Goal: Information Seeking & Learning: Learn about a topic

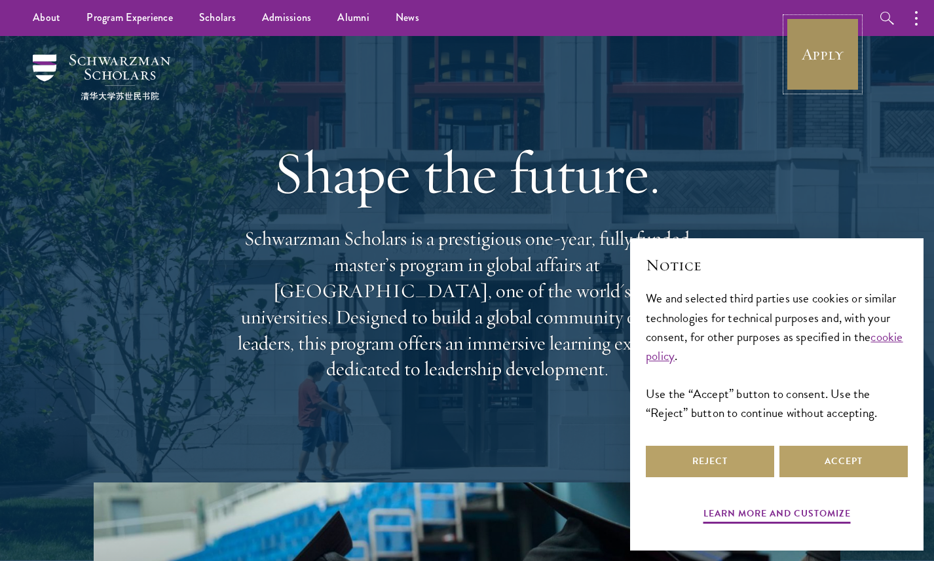
click at [846, 48] on link "Apply" at bounding box center [822, 54] width 73 height 73
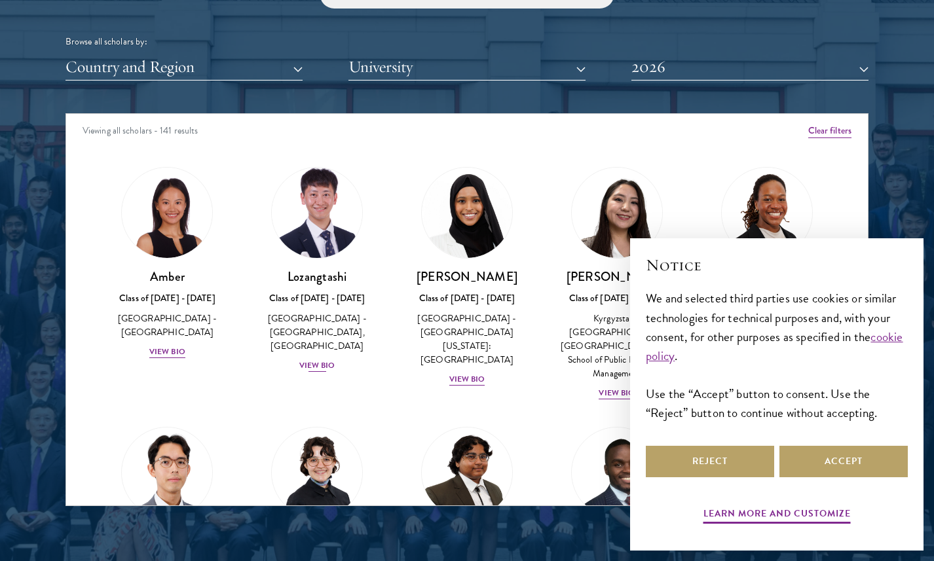
scroll to position [9, 0]
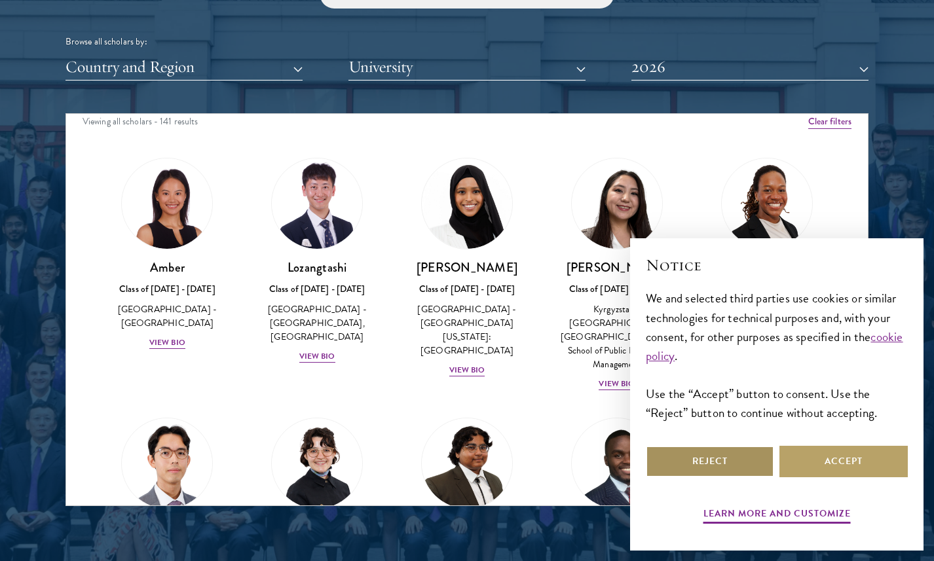
click at [723, 457] on button "Reject" at bounding box center [710, 461] width 128 height 31
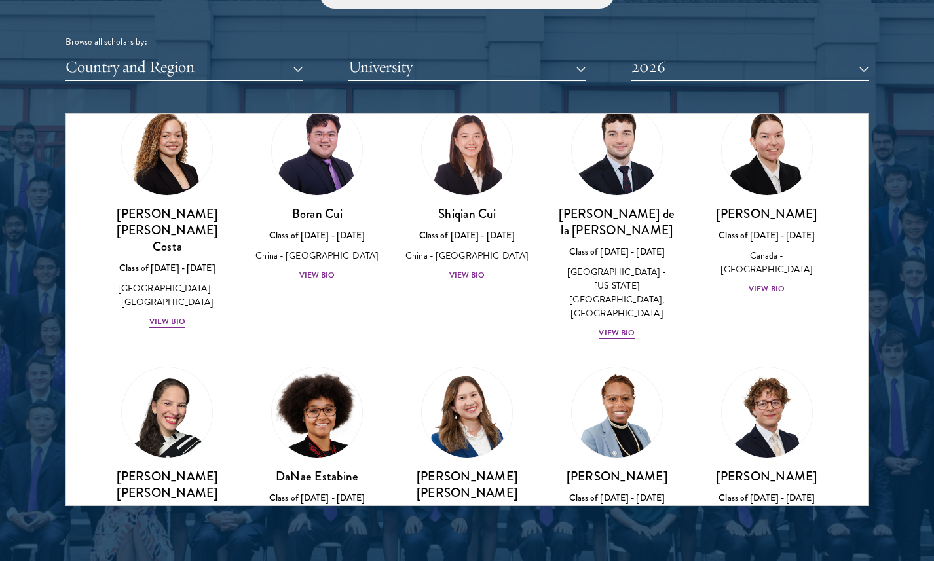
scroll to position [1619, 0]
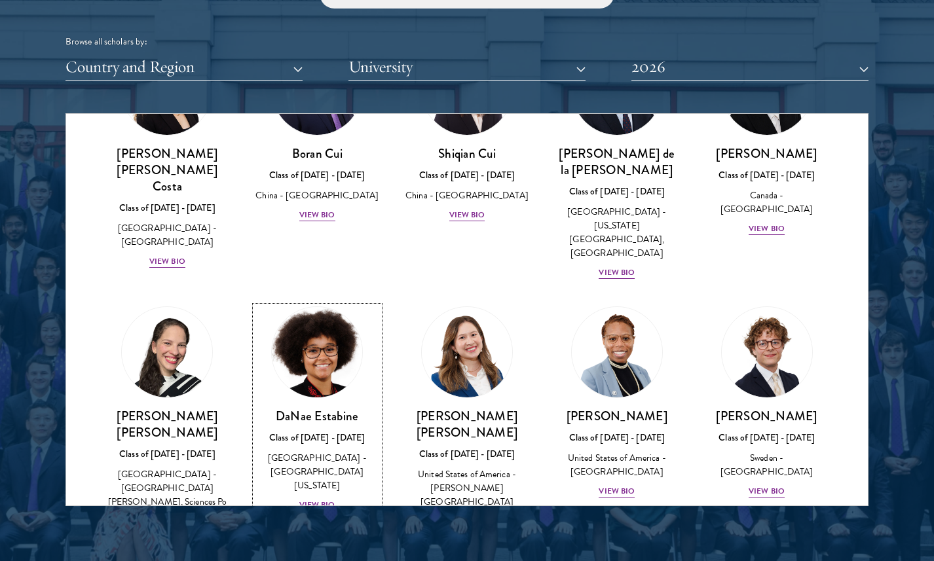
click at [313, 499] on div "View Bio" at bounding box center [317, 505] width 36 height 12
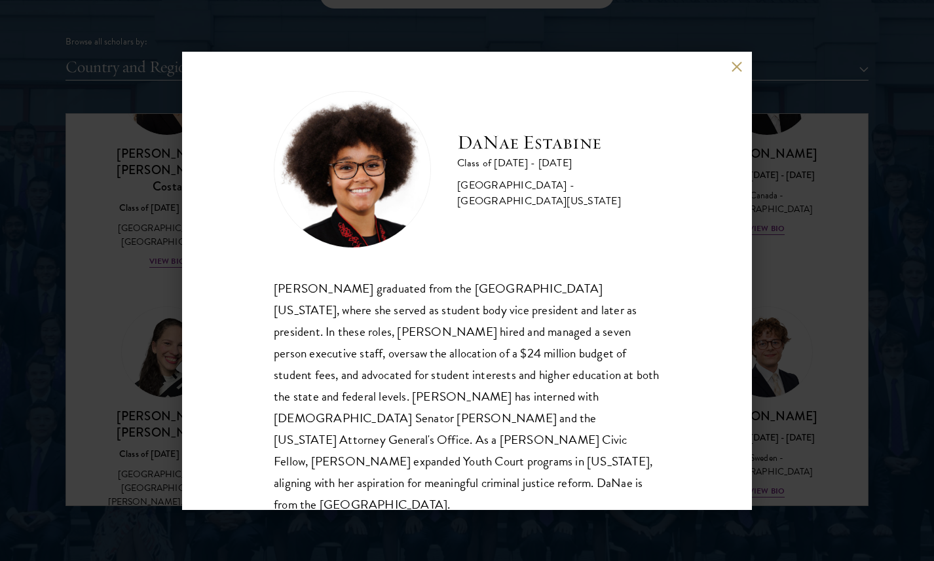
scroll to position [1, 0]
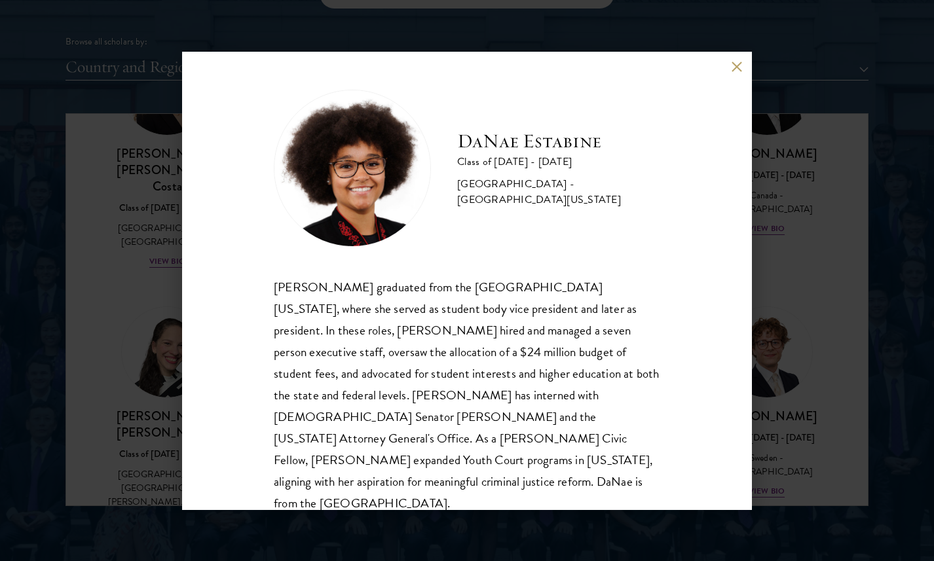
click at [162, 318] on div "[PERSON_NAME] Class of [DATE] - [DATE] [GEOGRAPHIC_DATA] - [GEOGRAPHIC_DATA][US…" at bounding box center [467, 280] width 934 height 561
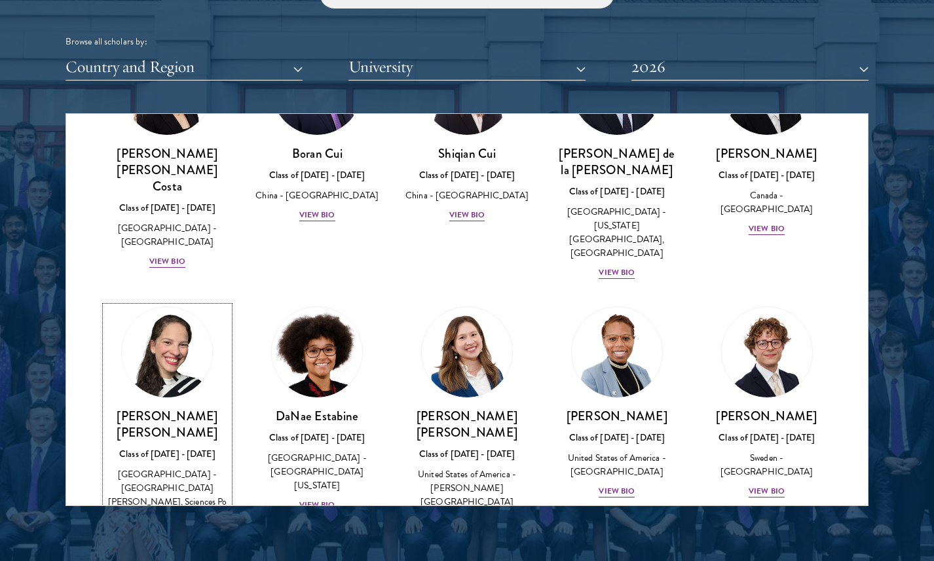
click at [175, 515] on div "View Bio" at bounding box center [167, 521] width 36 height 12
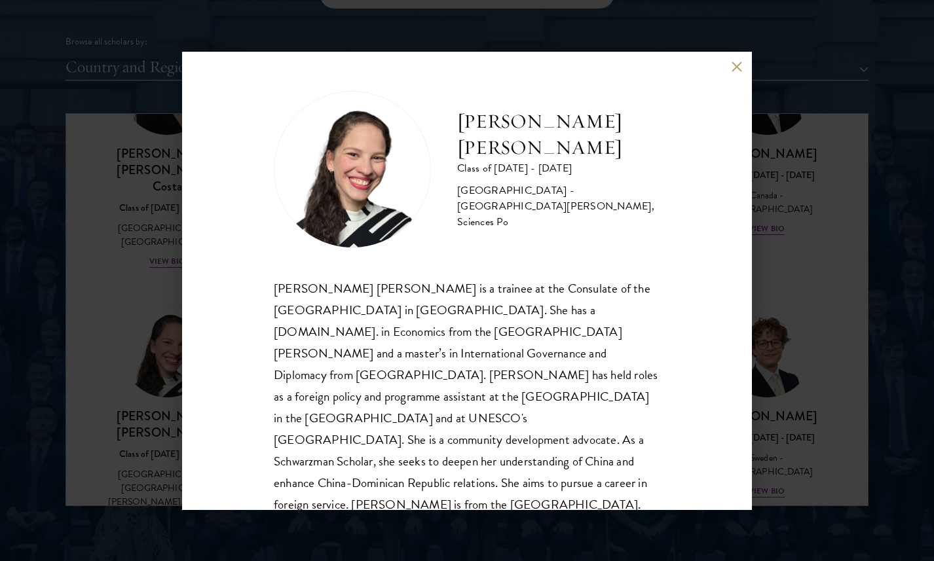
click at [175, 366] on div "[PERSON_NAME] [PERSON_NAME] Class of [DATE] - [DATE] [GEOGRAPHIC_DATA] - [GEOGR…" at bounding box center [467, 280] width 934 height 561
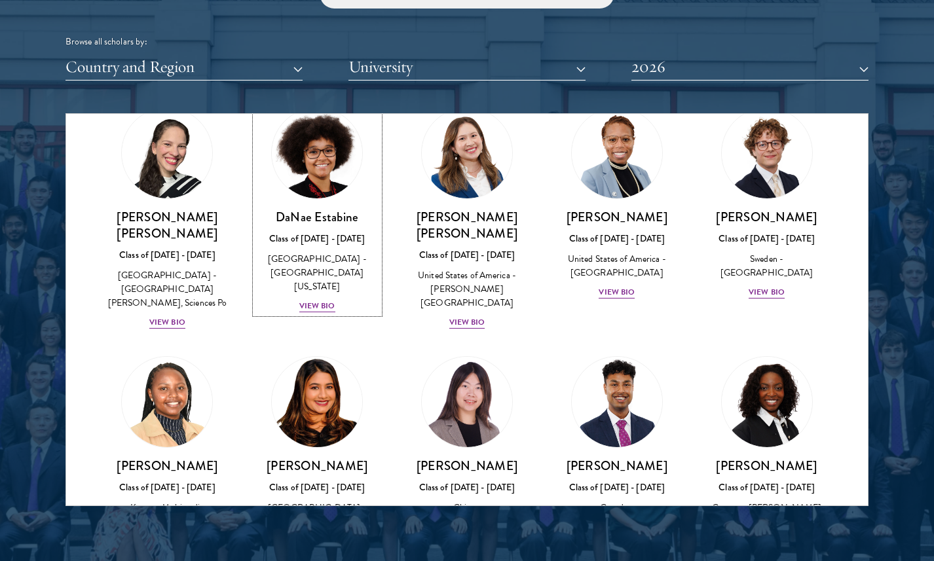
scroll to position [1830, 0]
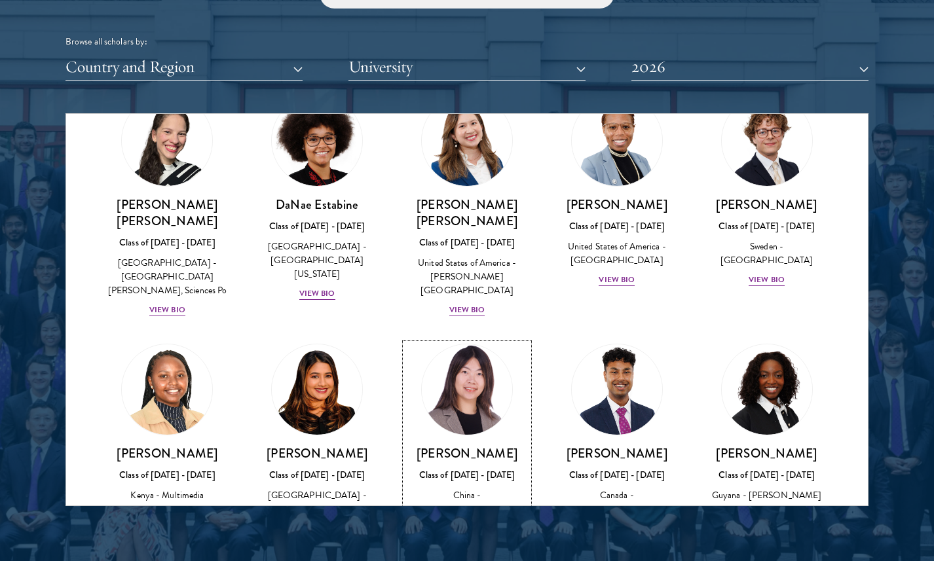
click at [460, 550] on div "View Bio" at bounding box center [467, 556] width 36 height 12
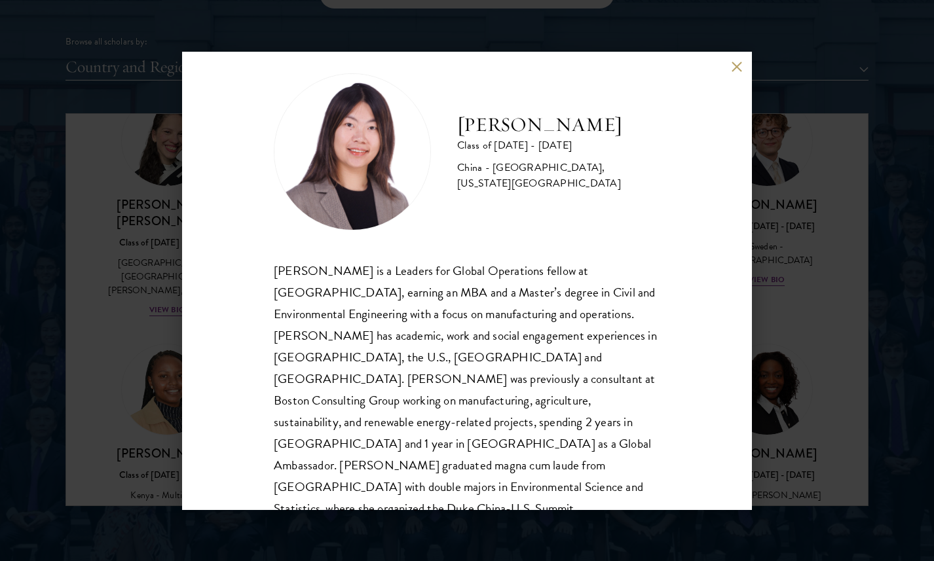
scroll to position [23, 0]
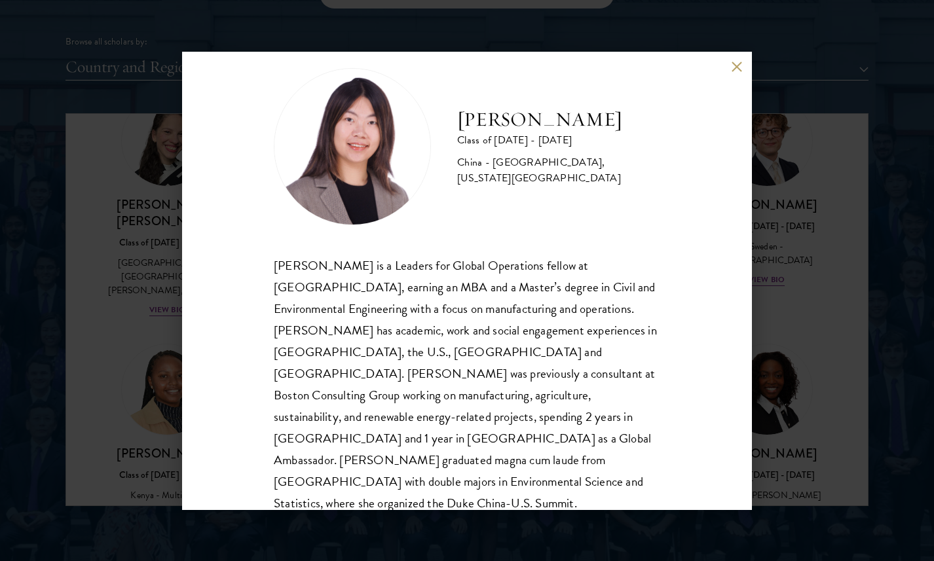
click at [843, 276] on div "[PERSON_NAME] Class of [DATE] - [DATE] [GEOGRAPHIC_DATA] - [GEOGRAPHIC_DATA], […" at bounding box center [467, 280] width 934 height 561
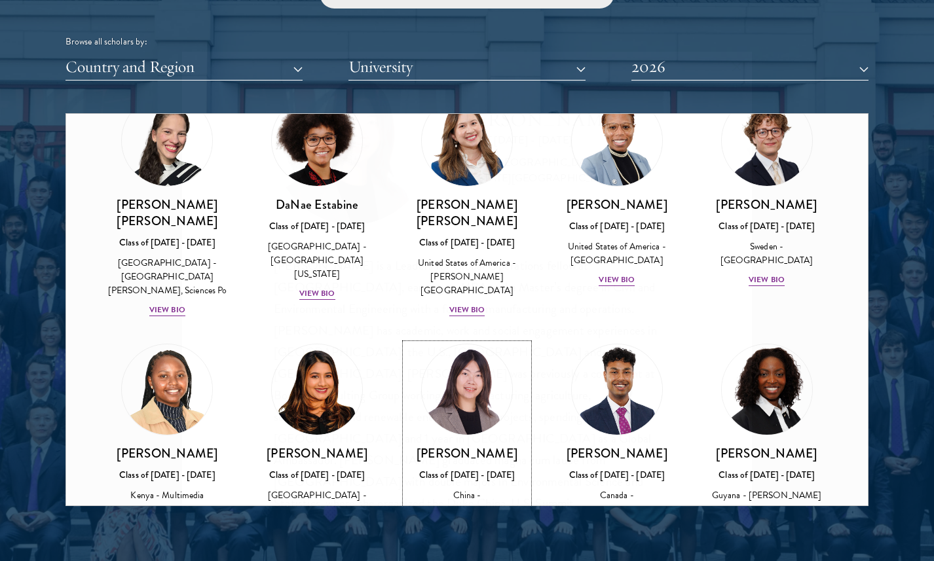
scroll to position [1719, 0]
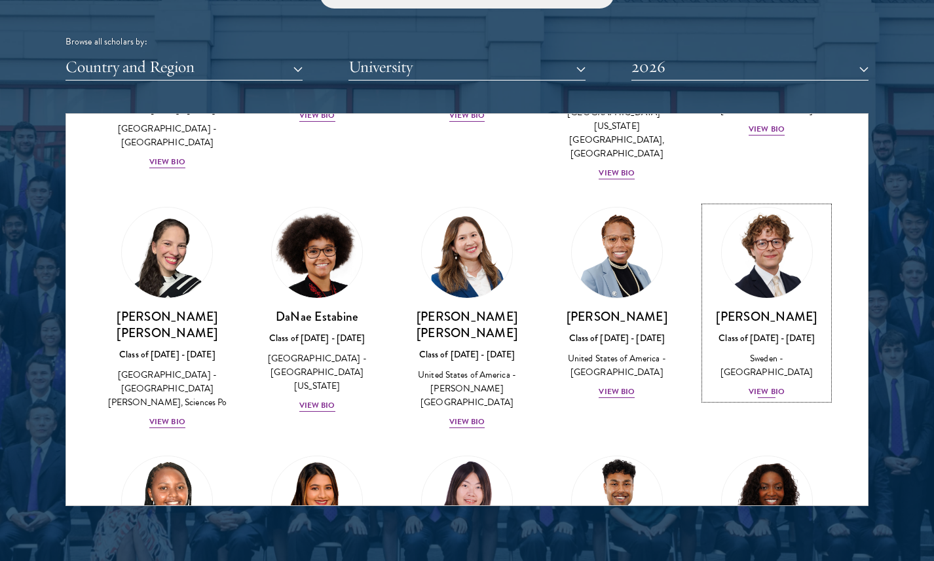
click at [771, 386] on div "View Bio" at bounding box center [766, 392] width 36 height 12
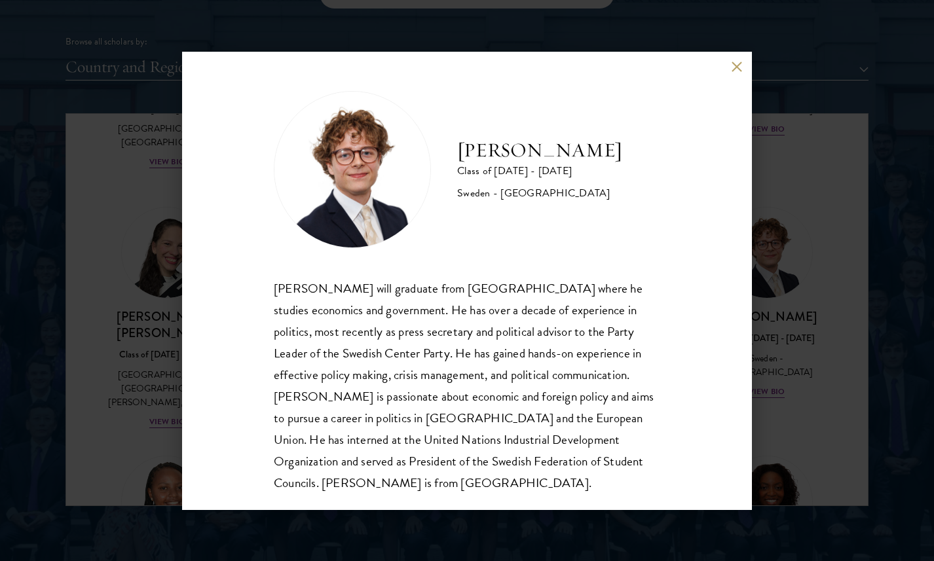
click at [594, 345] on div "[PERSON_NAME] will graduate from [GEOGRAPHIC_DATA] where he studies economics a…" at bounding box center [467, 386] width 386 height 216
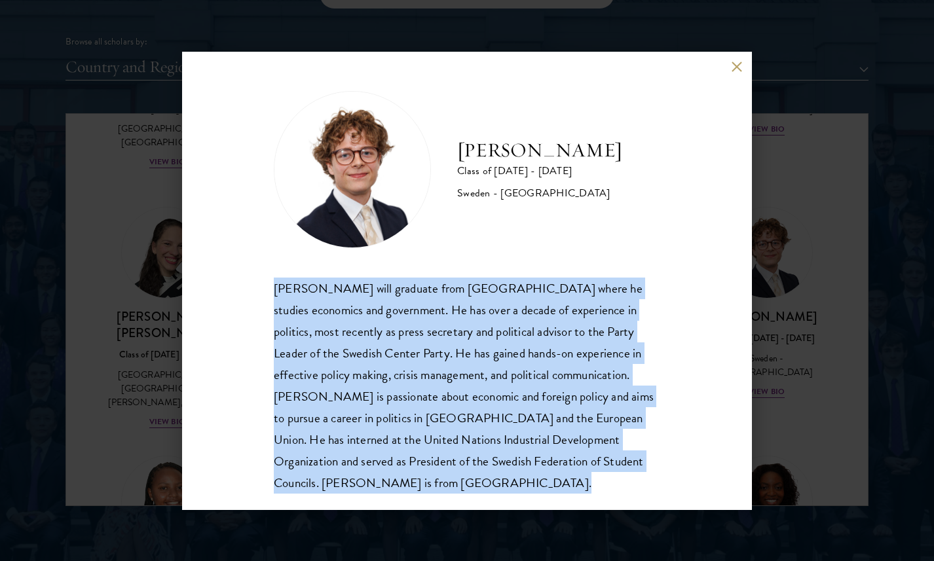
copy body "[PERSON_NAME] will graduate from [GEOGRAPHIC_DATA] where he studies economics a…"
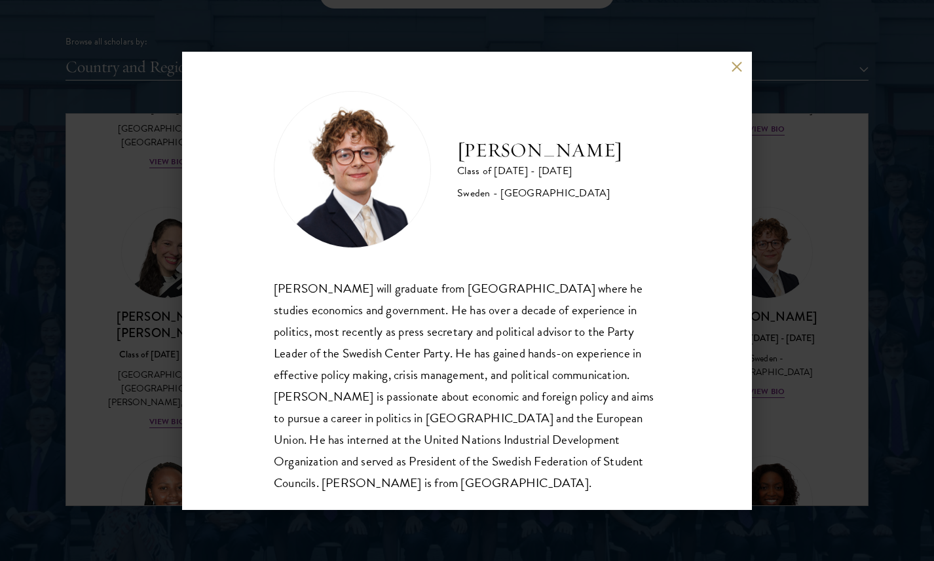
click at [642, 26] on div "[PERSON_NAME] Class of [DATE] - [DATE] [GEOGRAPHIC_DATA] - [GEOGRAPHIC_DATA] [P…" at bounding box center [467, 280] width 934 height 561
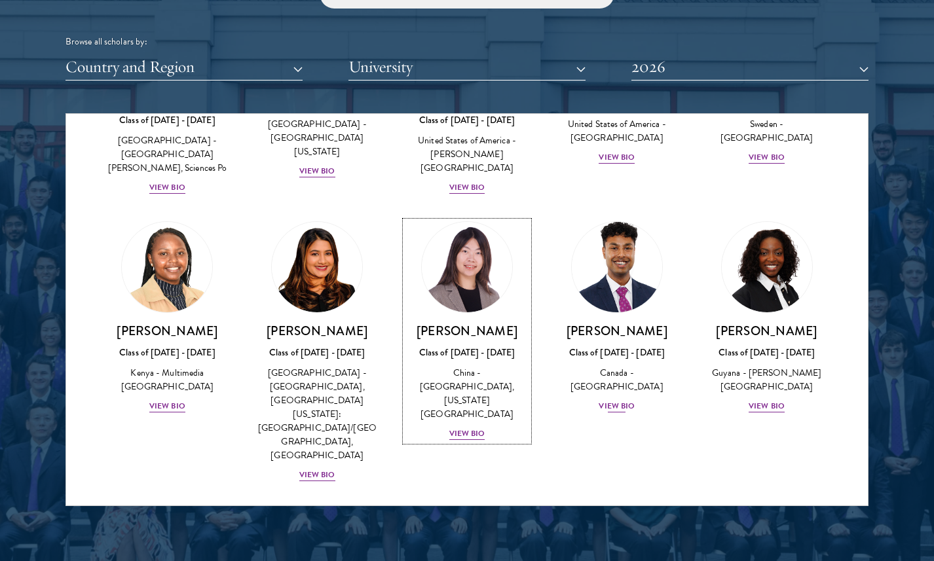
scroll to position [2102, 0]
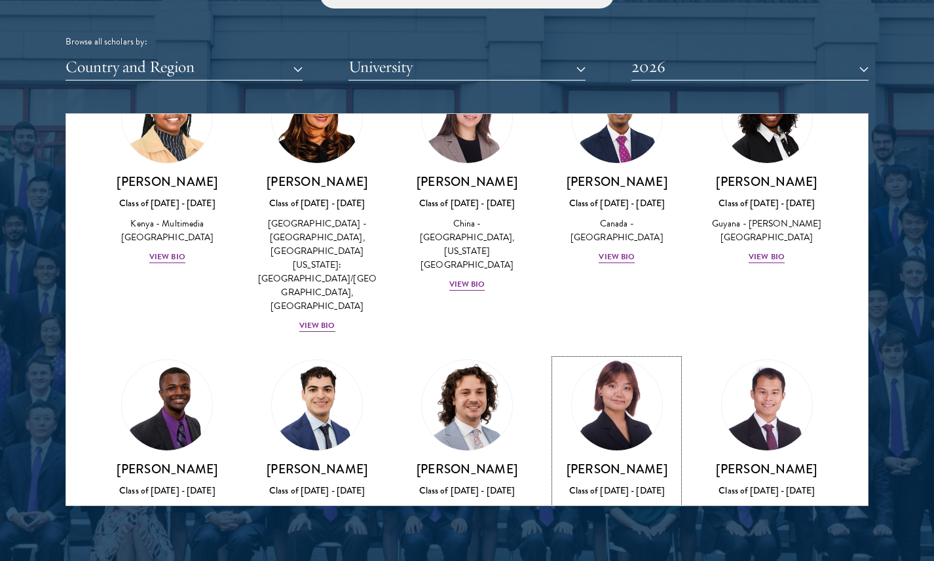
click at [637, 484] on div "Class of [DATE] - [DATE]" at bounding box center [617, 491] width 124 height 14
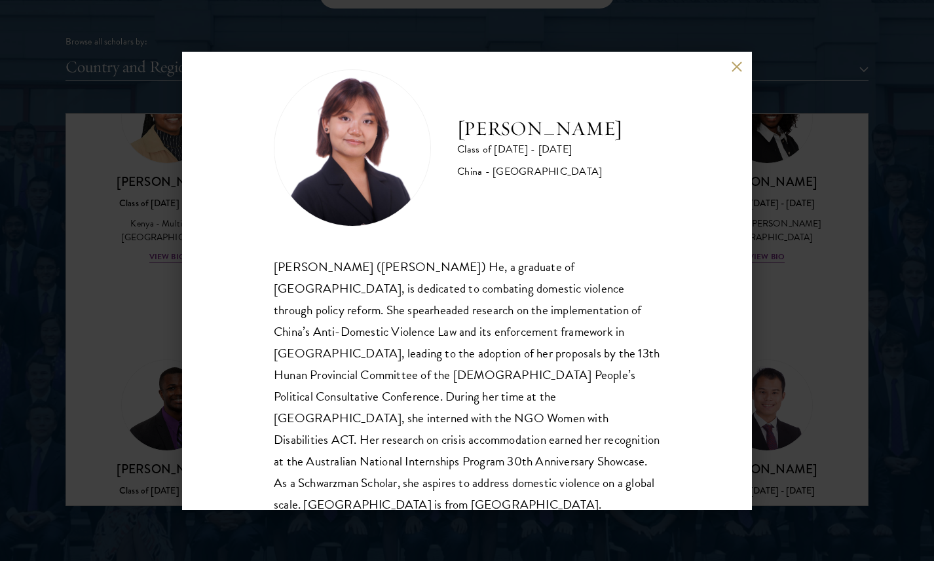
scroll to position [27, 0]
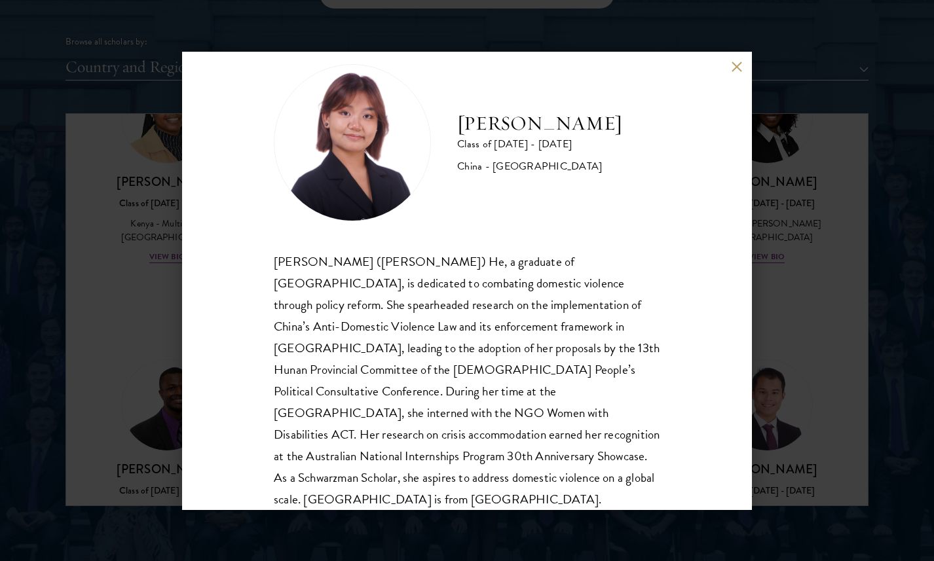
click at [784, 222] on div "[PERSON_NAME] Class of [DATE] - [DATE] [GEOGRAPHIC_DATA] - [GEOGRAPHIC_DATA] [P…" at bounding box center [467, 280] width 934 height 561
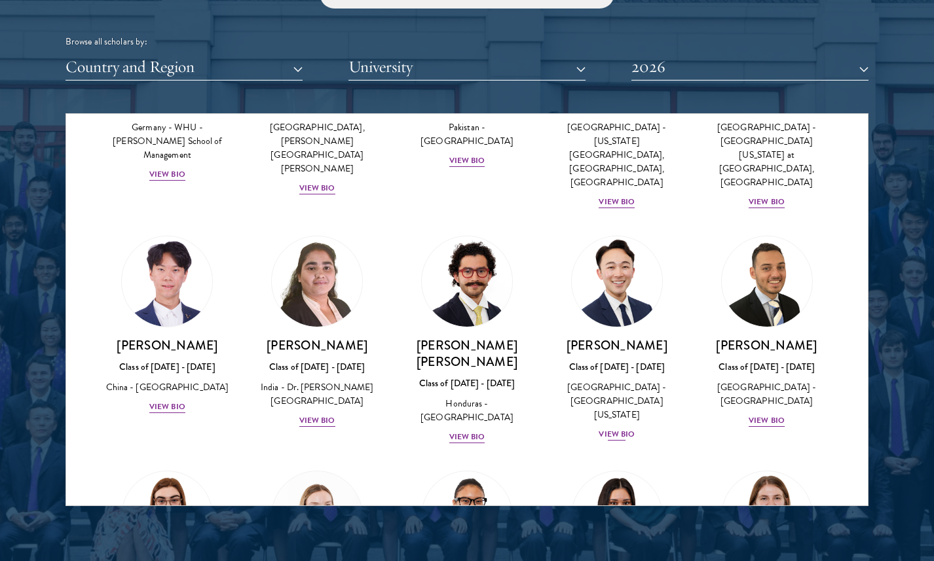
scroll to position [2835, 0]
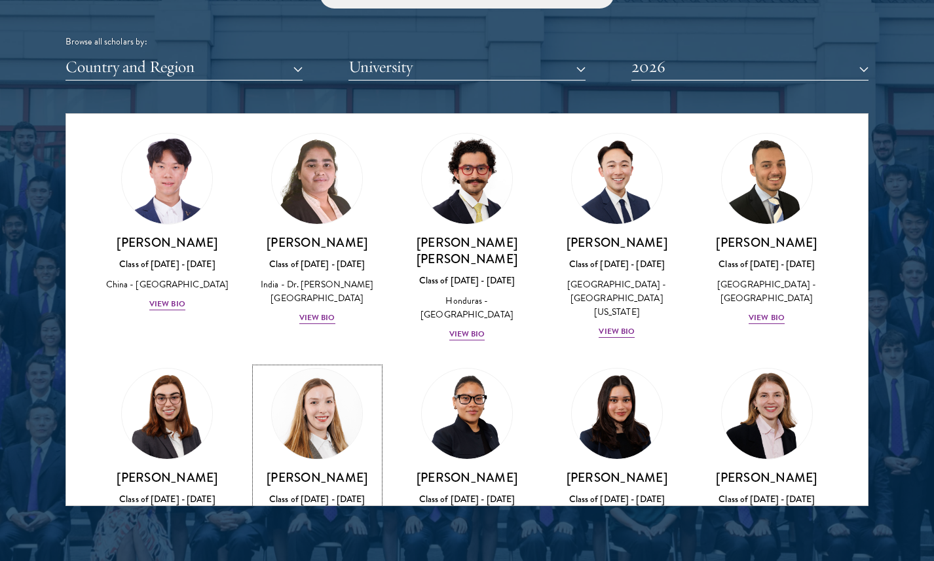
click at [331, 560] on div "View Bio" at bounding box center [317, 566] width 36 height 12
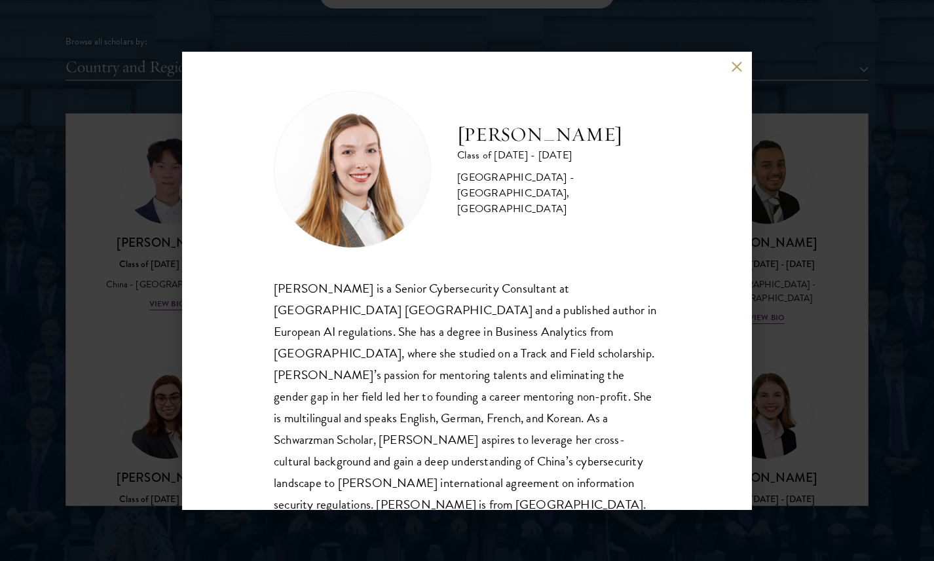
click at [186, 351] on div "[PERSON_NAME] Class of [DATE] - [DATE] [GEOGRAPHIC_DATA] - [GEOGRAPHIC_DATA], […" at bounding box center [467, 281] width 570 height 458
click at [159, 378] on div "[PERSON_NAME] Class of [DATE] - [DATE] [GEOGRAPHIC_DATA] - [GEOGRAPHIC_DATA], […" at bounding box center [467, 280] width 934 height 561
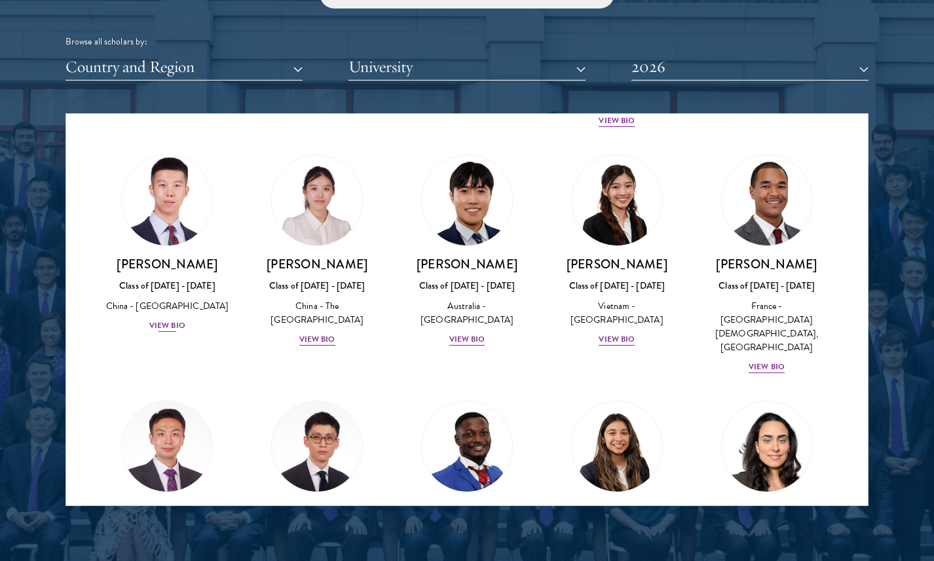
scroll to position [3908, 0]
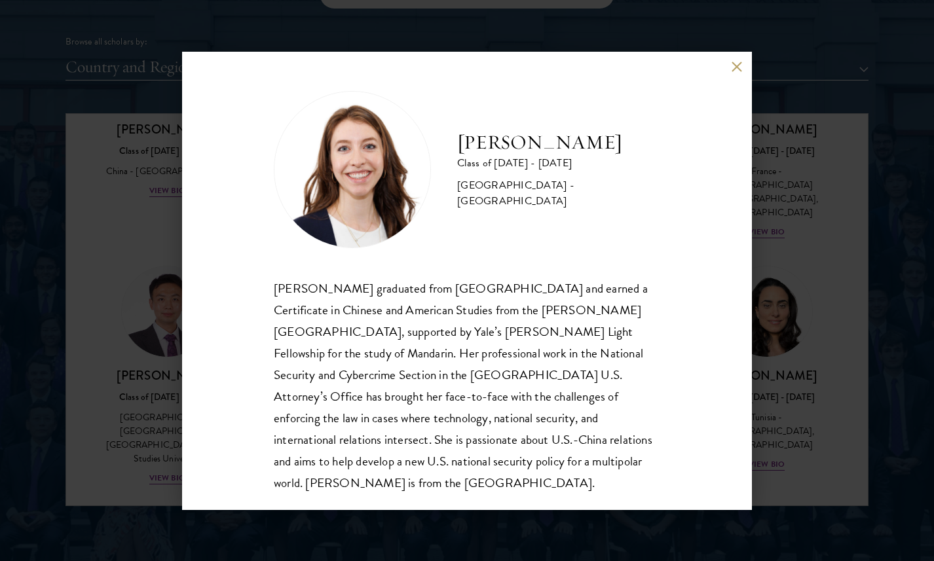
click at [142, 341] on div "[PERSON_NAME] Class of [DATE] - [DATE] [GEOGRAPHIC_DATA] - [GEOGRAPHIC_DATA] [P…" at bounding box center [467, 280] width 934 height 561
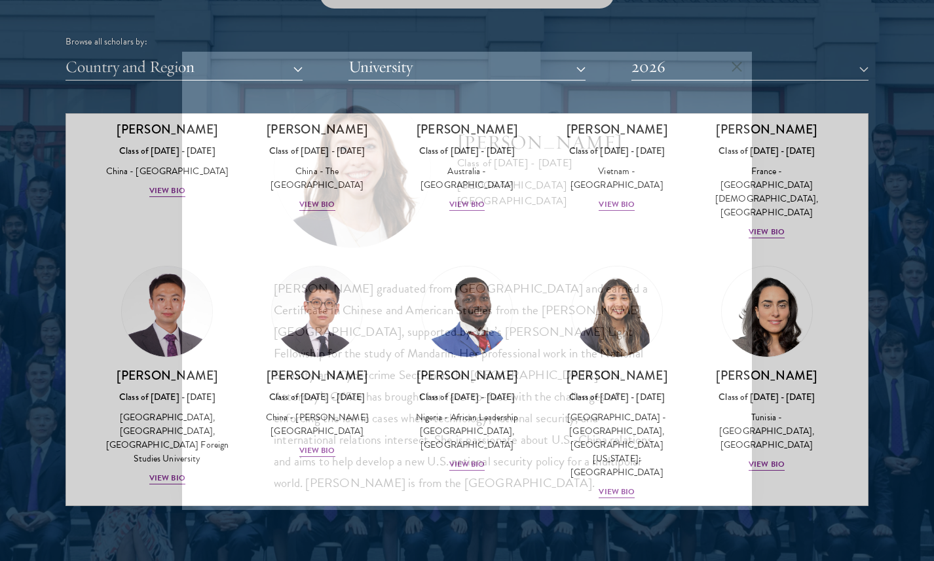
click at [142, 341] on div "[PERSON_NAME] Class of [DATE] - [DATE] [GEOGRAPHIC_DATA] - [GEOGRAPHIC_DATA] [P…" at bounding box center [467, 280] width 934 height 561
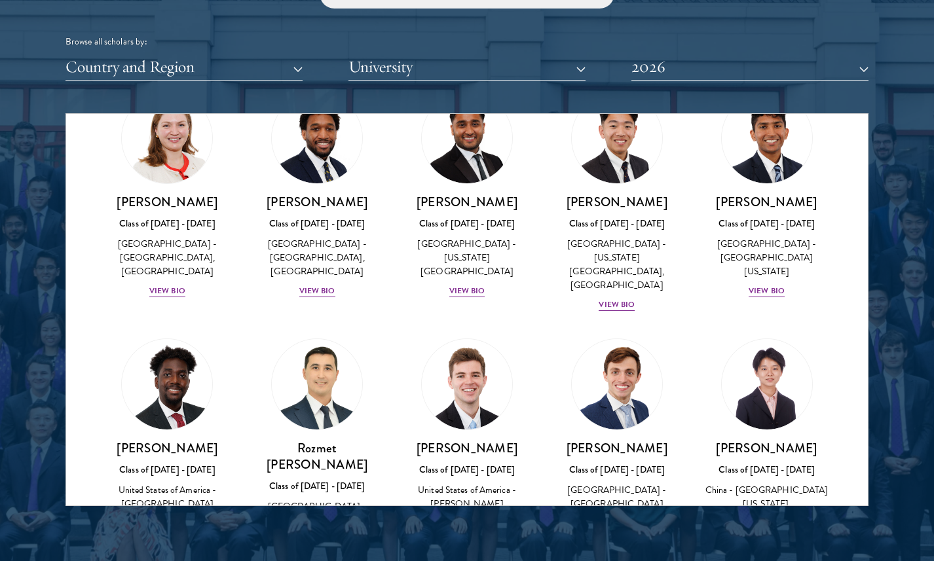
scroll to position [6031, 0]
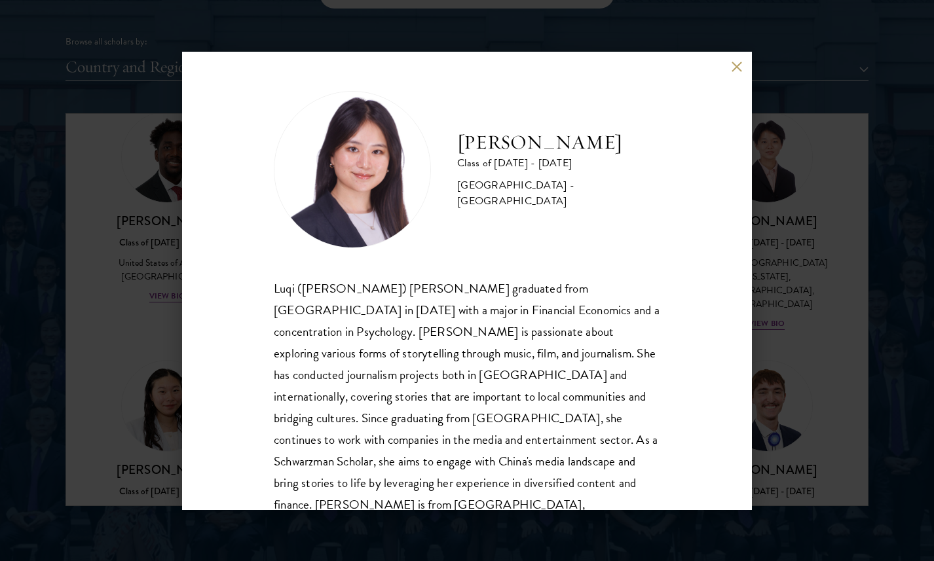
click at [767, 273] on div "[PERSON_NAME] Class of [DATE] - [DATE] [GEOGRAPHIC_DATA] - [GEOGRAPHIC_DATA] Lu…" at bounding box center [467, 280] width 934 height 561
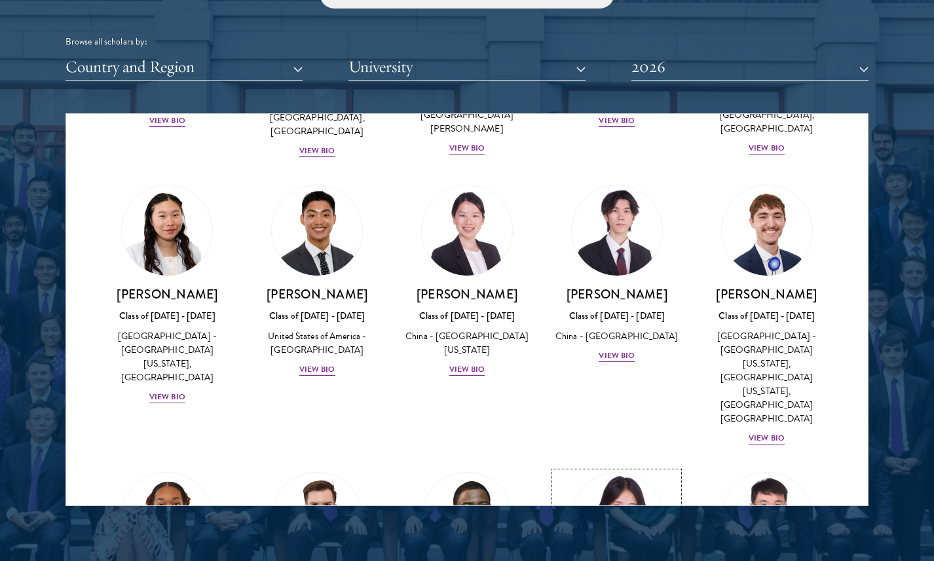
scroll to position [6284, 0]
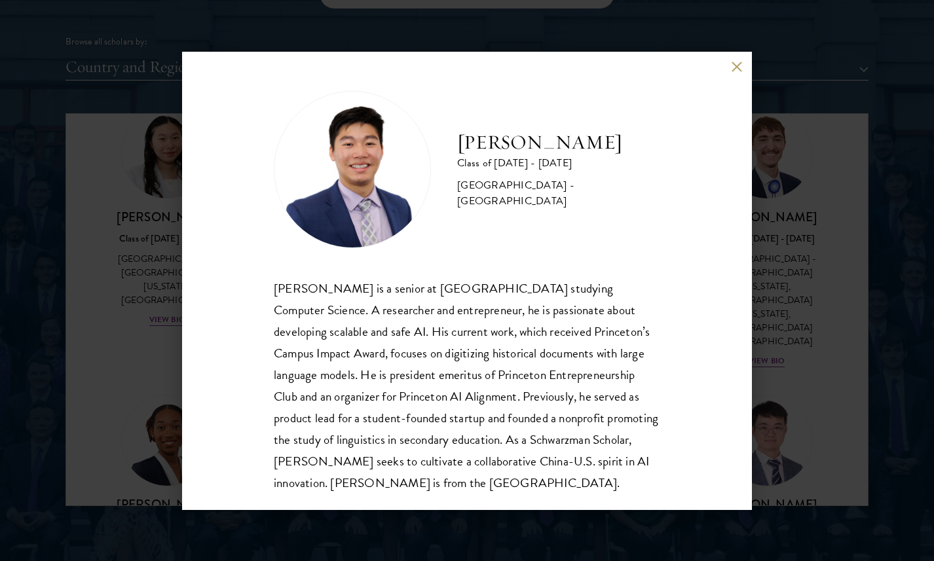
click at [764, 270] on div "[PERSON_NAME] Class of [DATE] - [DATE] [GEOGRAPHIC_DATA] - [GEOGRAPHIC_DATA] [P…" at bounding box center [467, 280] width 934 height 561
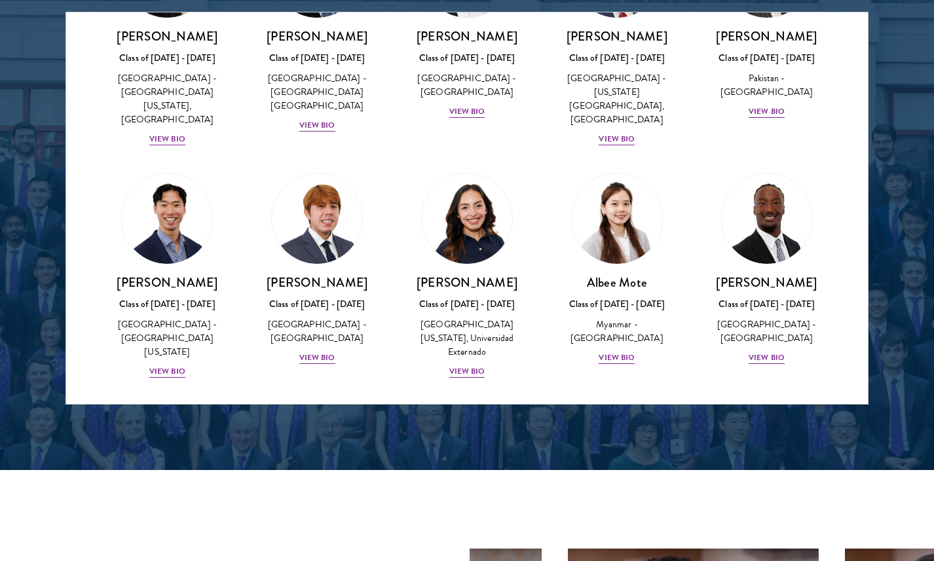
scroll to position [4494, 0]
